Goal: Task Accomplishment & Management: Manage account settings

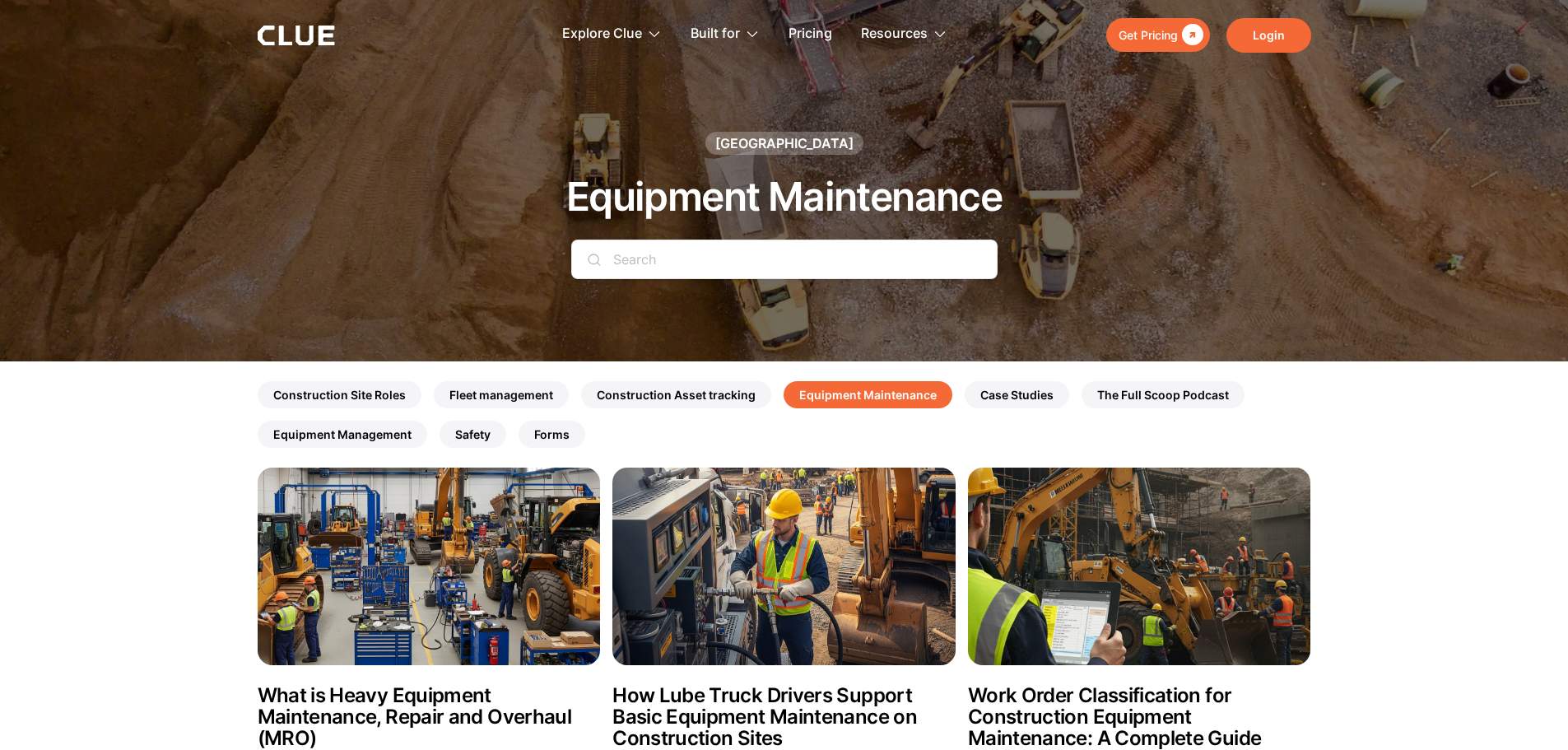
click at [1248, 44] on link "Login" at bounding box center [1268, 35] width 85 height 34
click at [1255, 33] on link "Login" at bounding box center [1268, 35] width 85 height 34
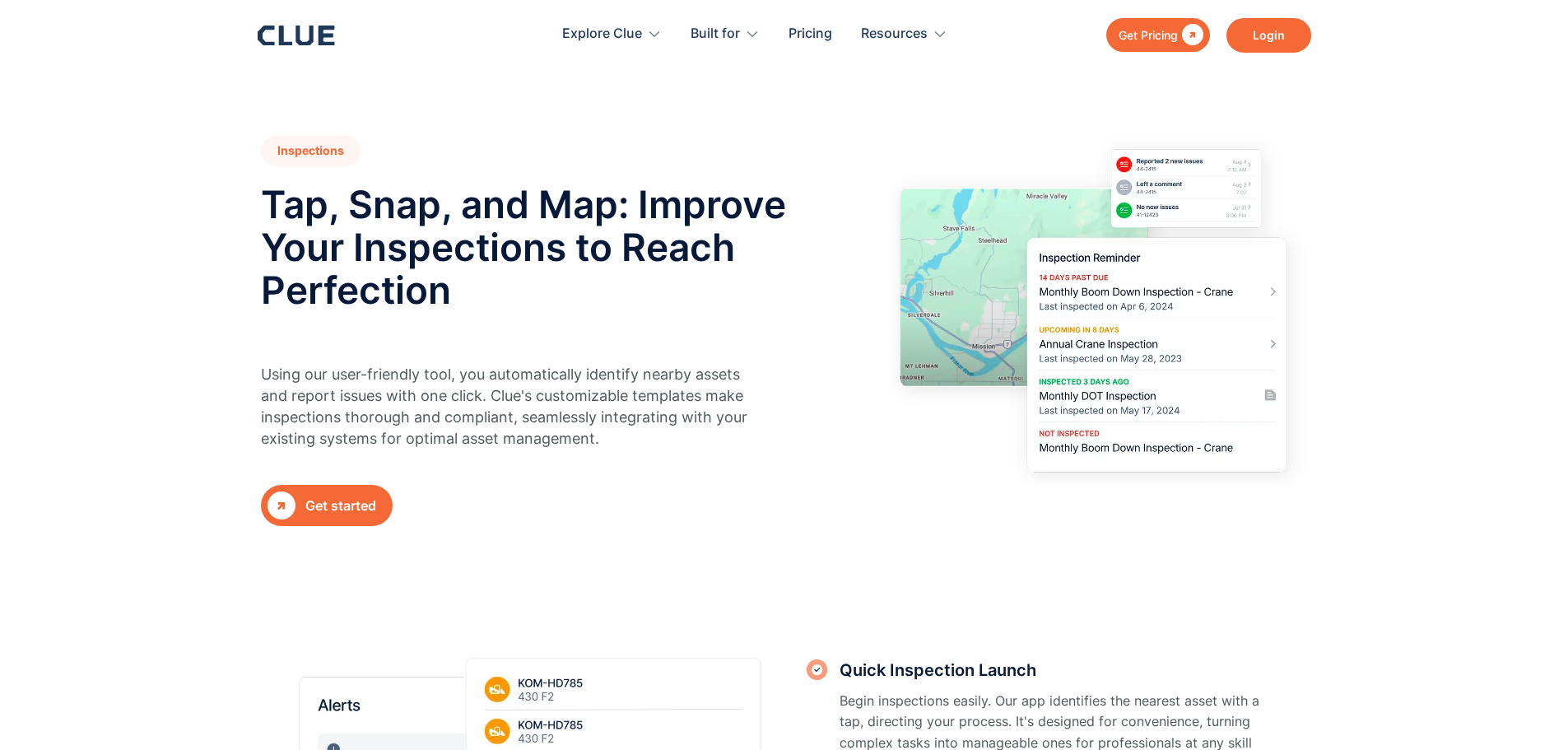
click at [1267, 46] on link "Login" at bounding box center [1268, 35] width 85 height 34
